Goal: Task Accomplishment & Management: Use online tool/utility

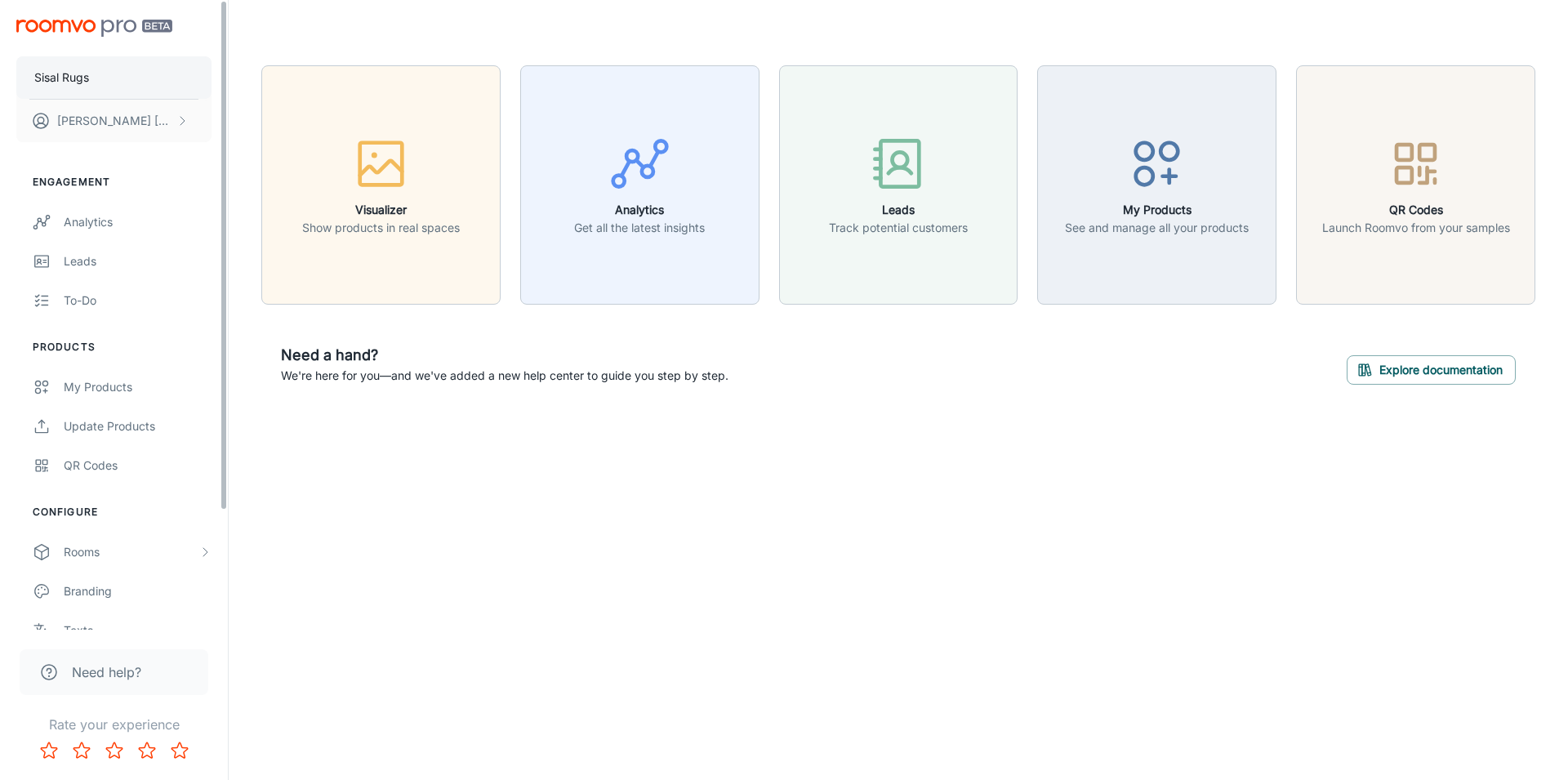
click at [89, 86] on p "Sisal Rugs" at bounding box center [61, 77] width 55 height 18
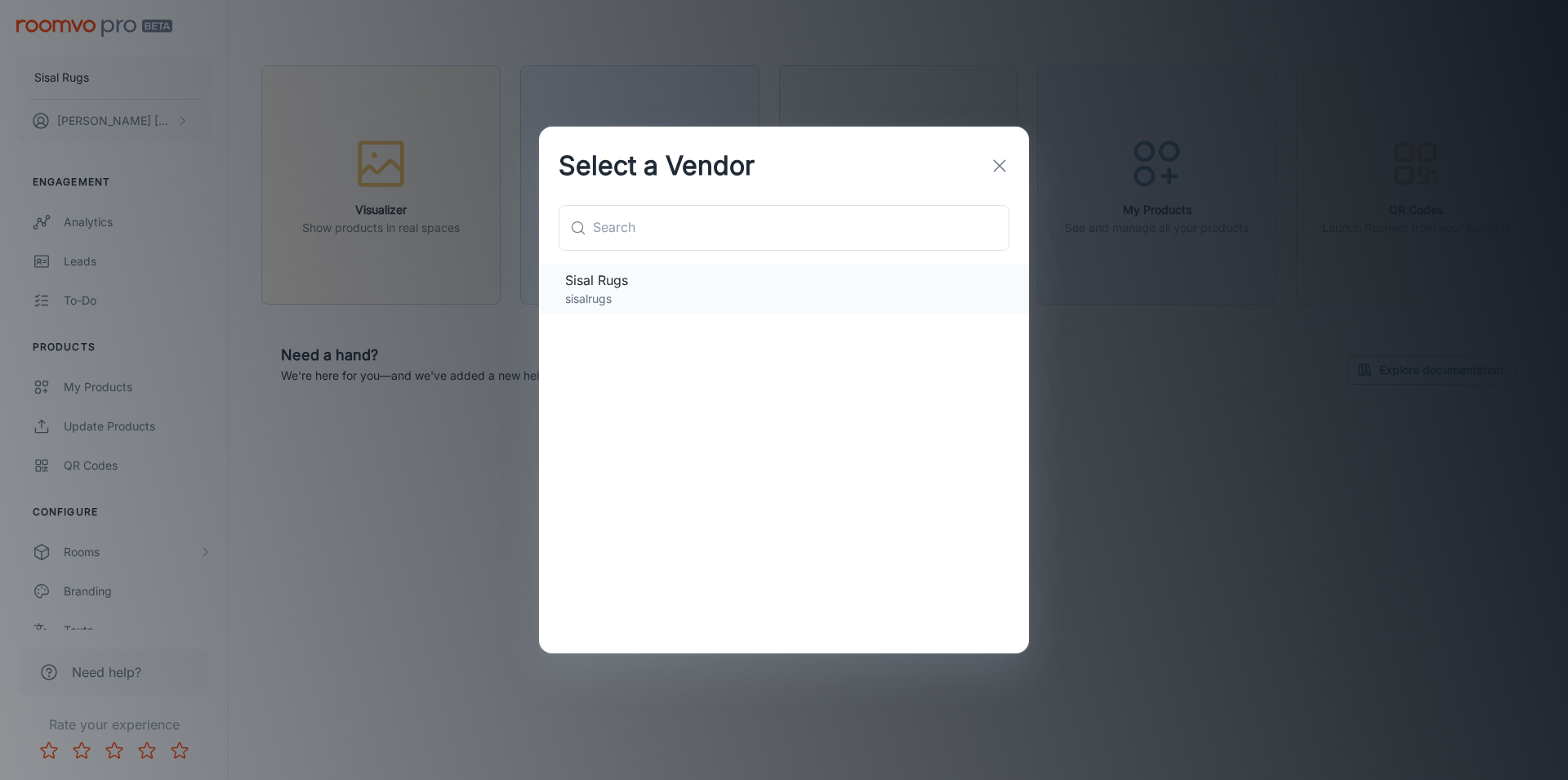
click at [640, 293] on p "sisalrugs" at bounding box center [784, 298] width 437 height 18
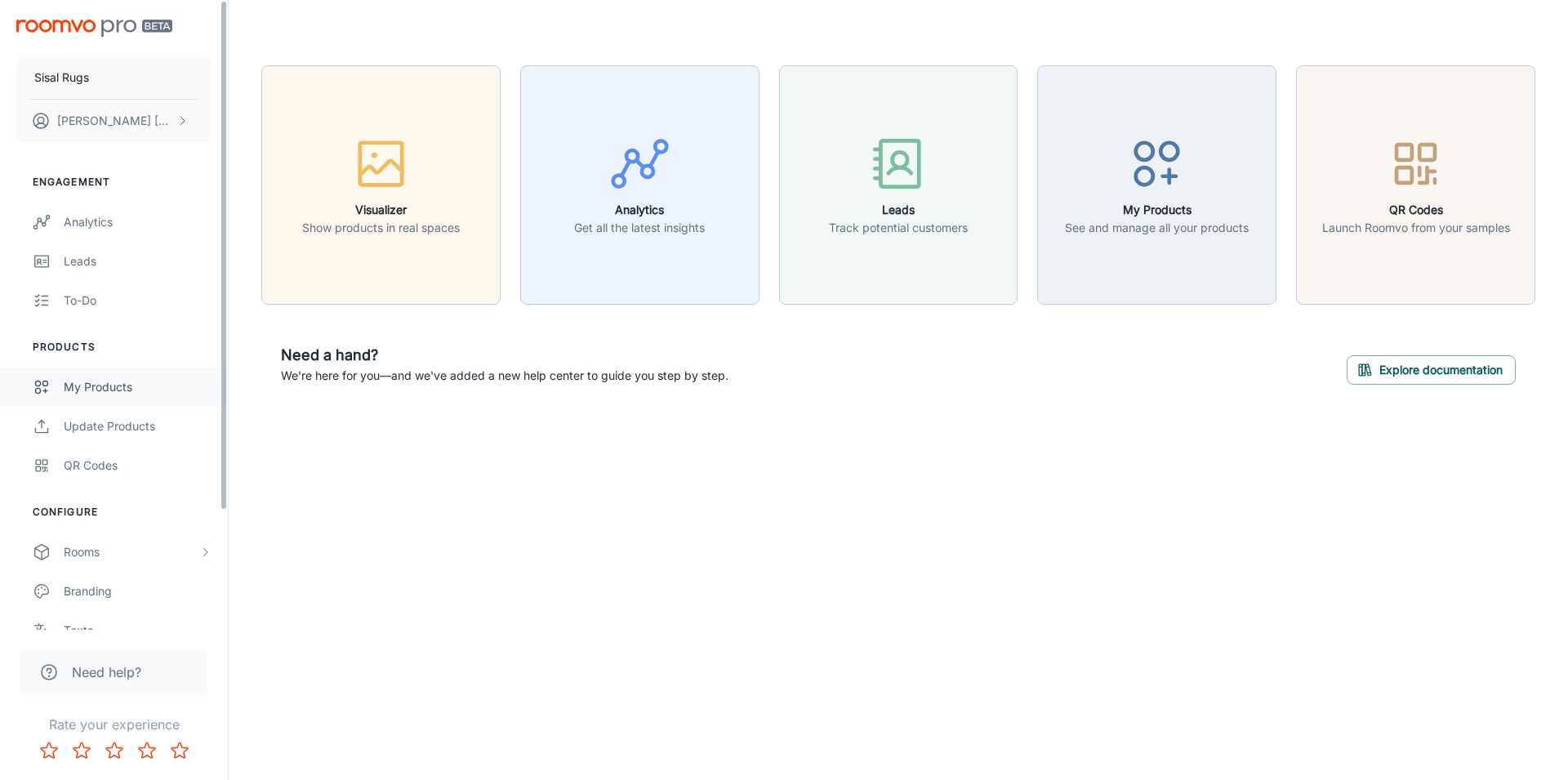
click at [140, 387] on div "My Products" at bounding box center [137, 387] width 148 height 18
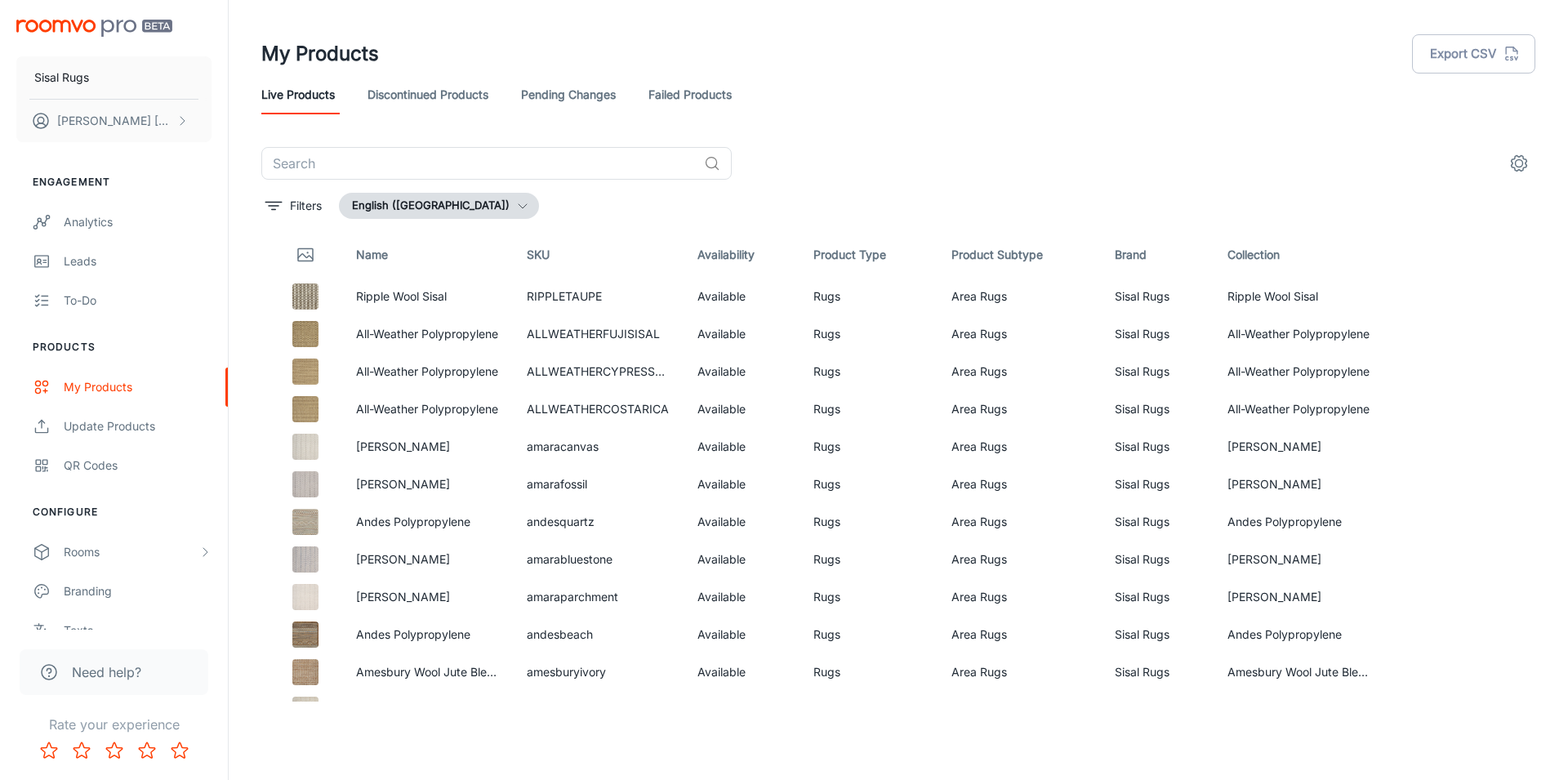
drag, startPoint x: 1045, startPoint y: 116, endPoint x: 1487, endPoint y: 80, distance: 443.5
click at [1048, 115] on header "My Products Export CSV Live Products Discontinued Products Pending Changes Fail…" at bounding box center [897, 73] width 1313 height 147
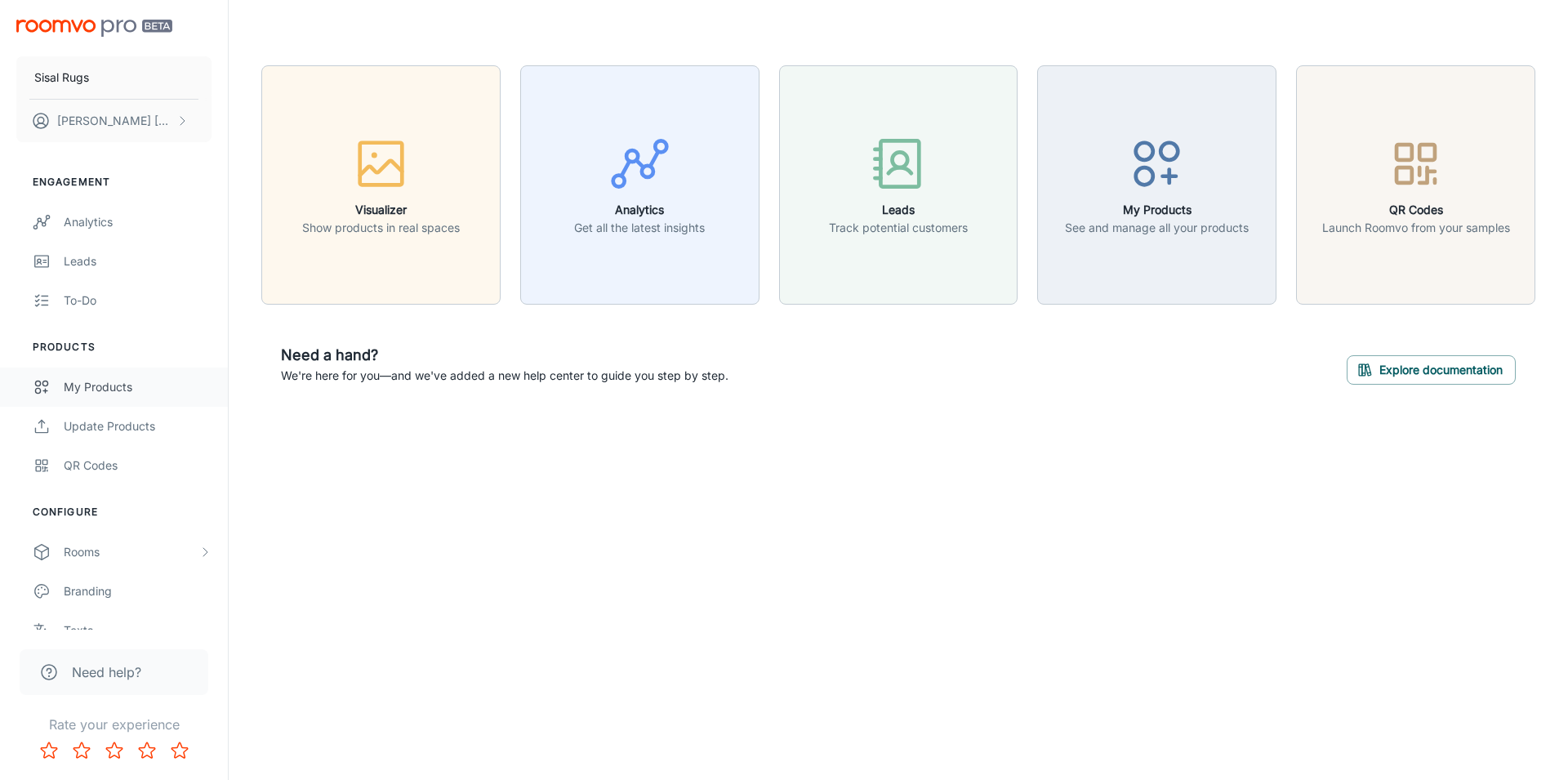
click at [93, 384] on div "My Products" at bounding box center [137, 387] width 148 height 18
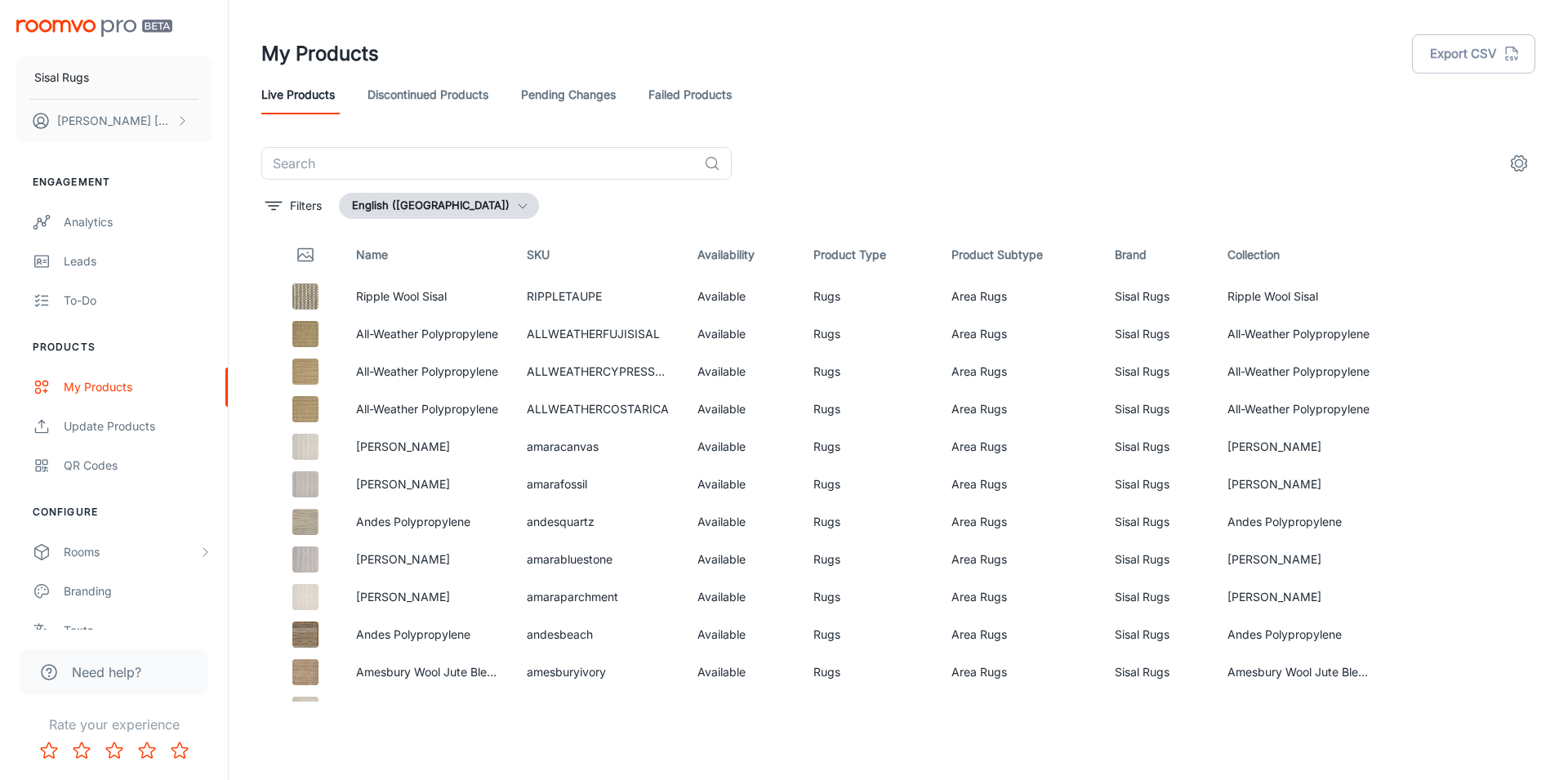
click at [1288, 51] on div "My Products Export CSV" at bounding box center [898, 53] width 1273 height 43
click at [1464, 442] on icon "See in Visualizer" at bounding box center [1474, 446] width 19 height 19
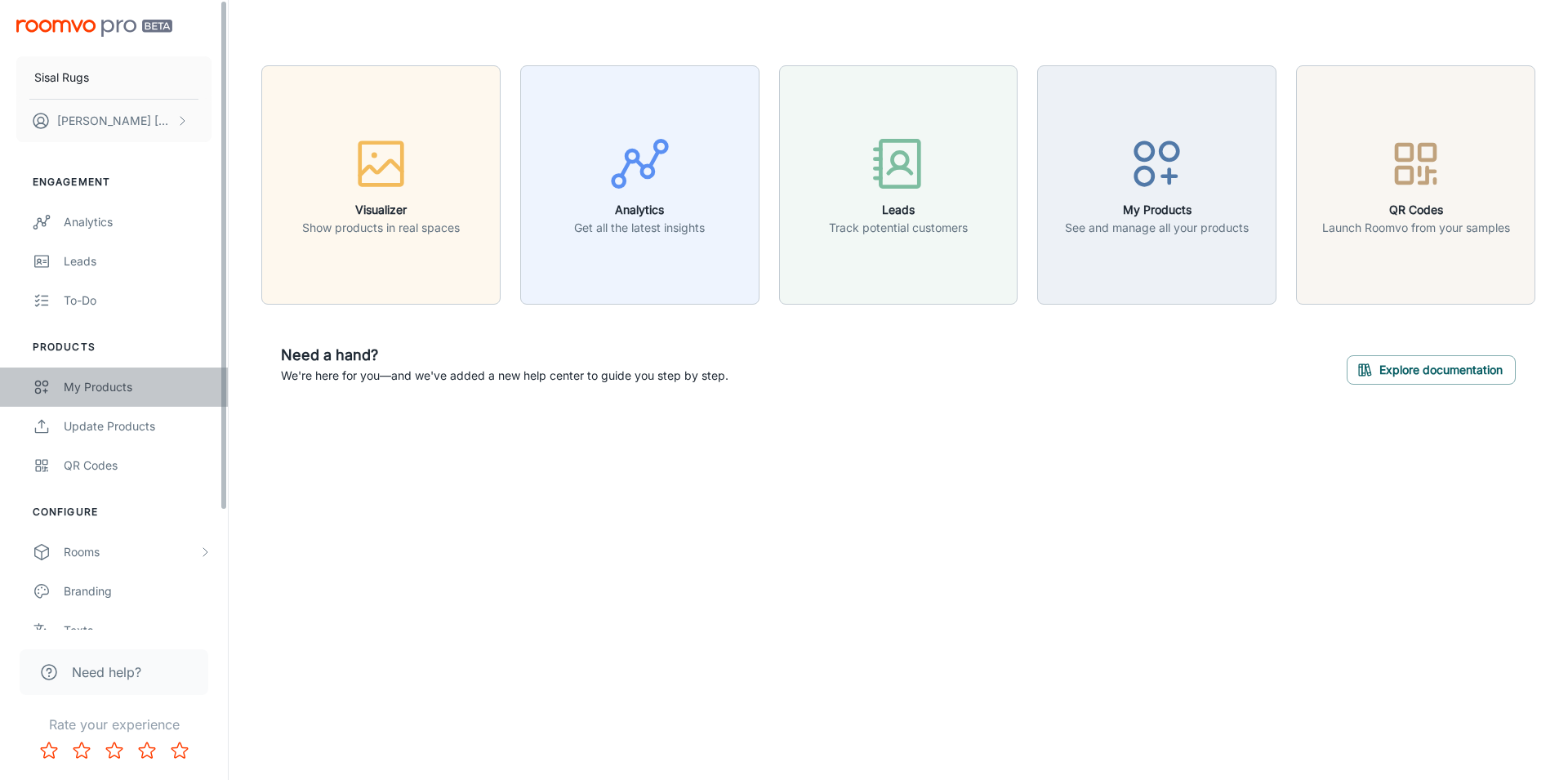
click at [134, 380] on div "My Products" at bounding box center [137, 387] width 148 height 18
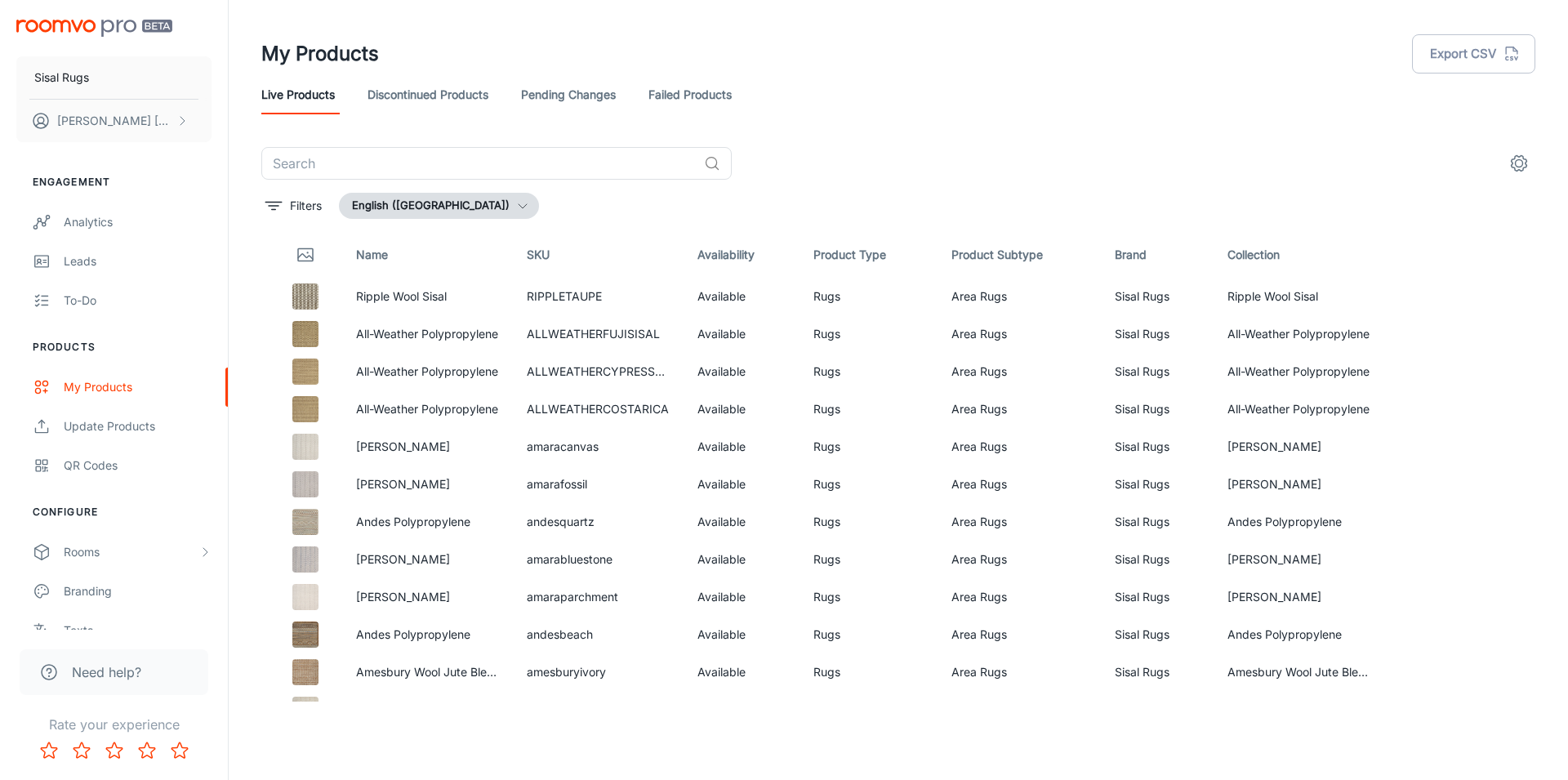
click at [1334, 50] on div "My Products Export CSV" at bounding box center [898, 53] width 1273 height 43
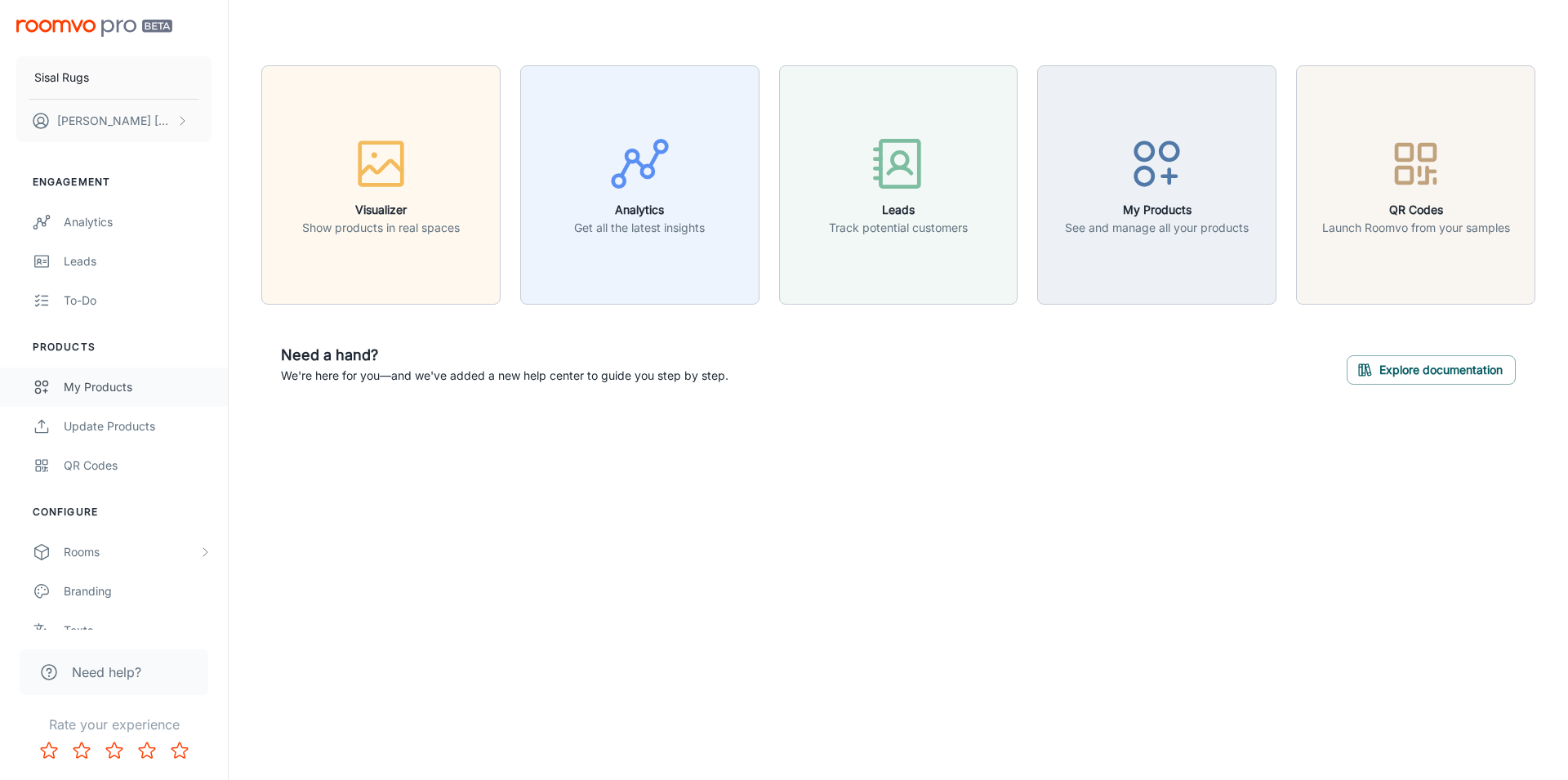
click at [92, 381] on div "My Products" at bounding box center [137, 387] width 148 height 18
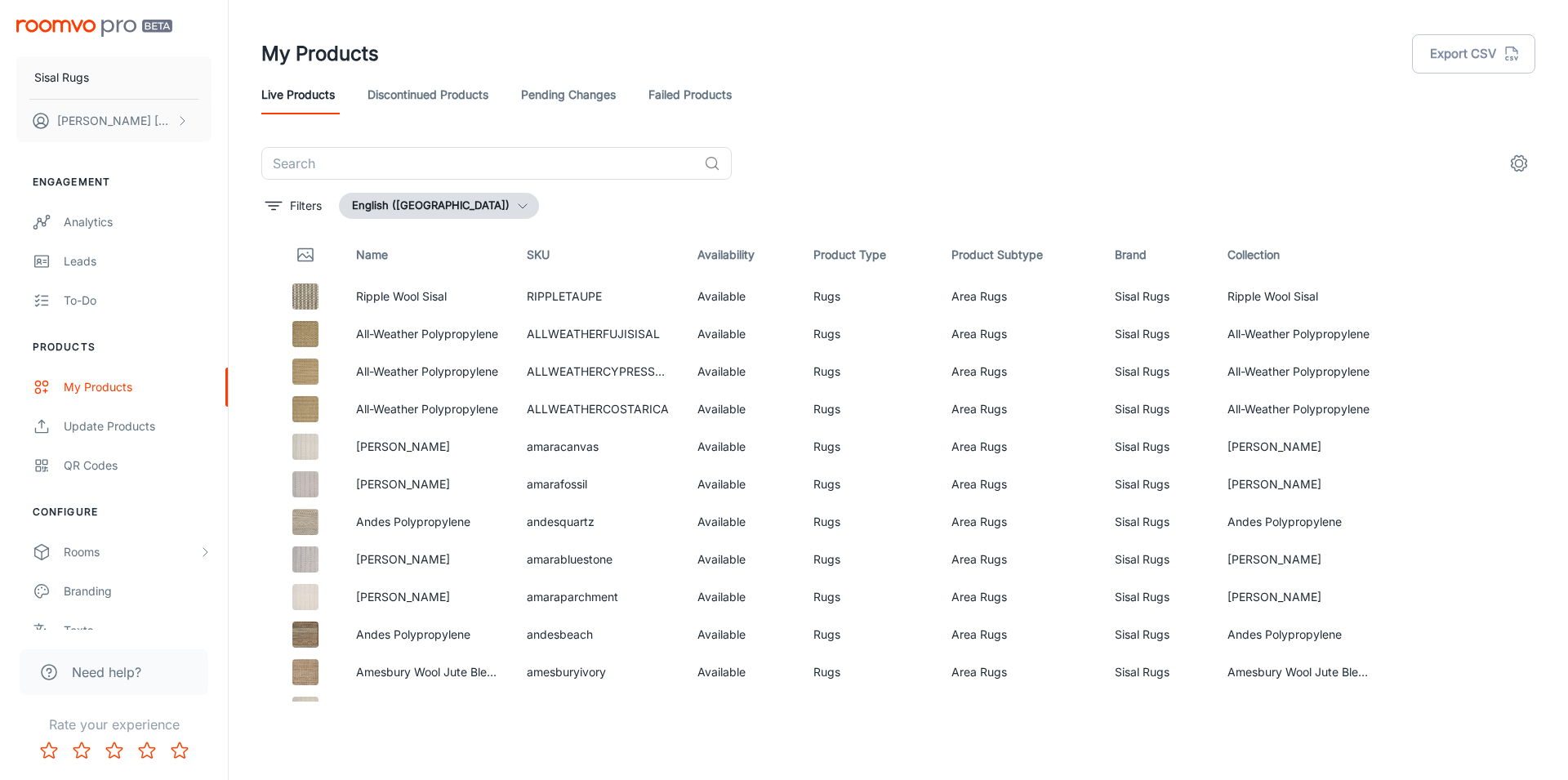
click at [1270, 50] on div "My Products Export CSV" at bounding box center [898, 53] width 1273 height 43
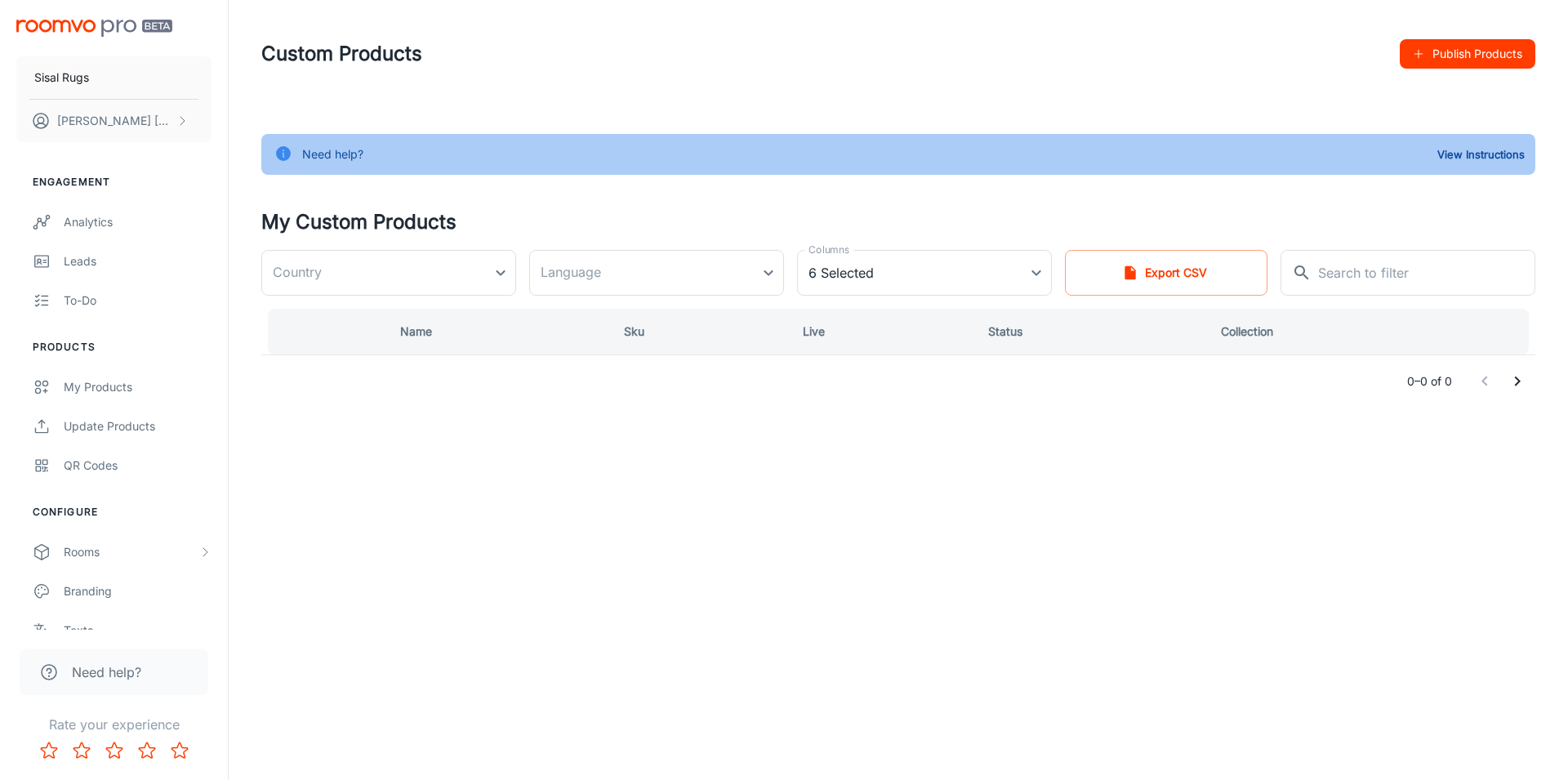
type input "[GEOGRAPHIC_DATA]"
type input "en-us"
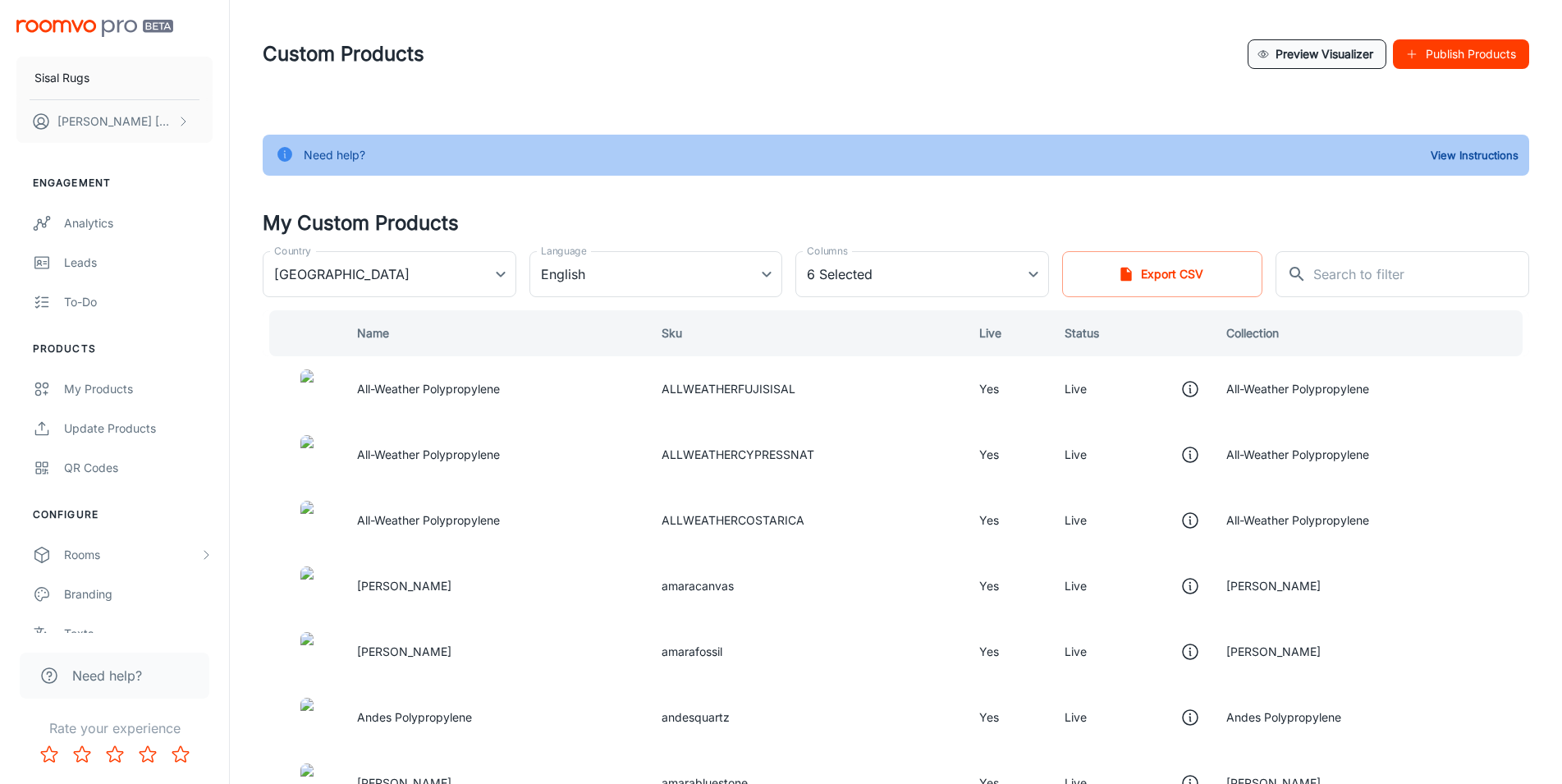
click at [1290, 44] on button "Preview Visualizer" at bounding box center [1317, 54] width 139 height 30
